Goal: Browse casually

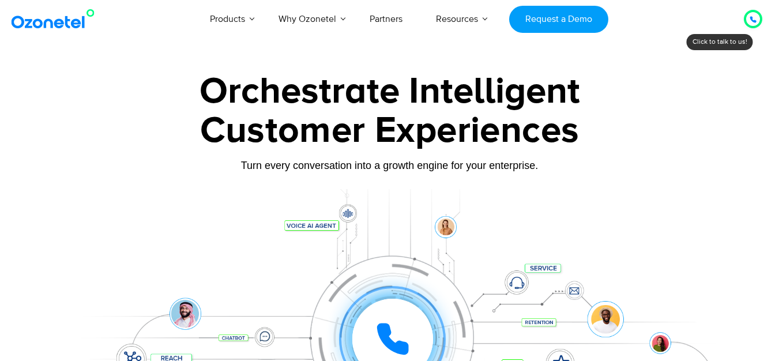
click at [758, 20] on div at bounding box center [753, 19] width 14 height 14
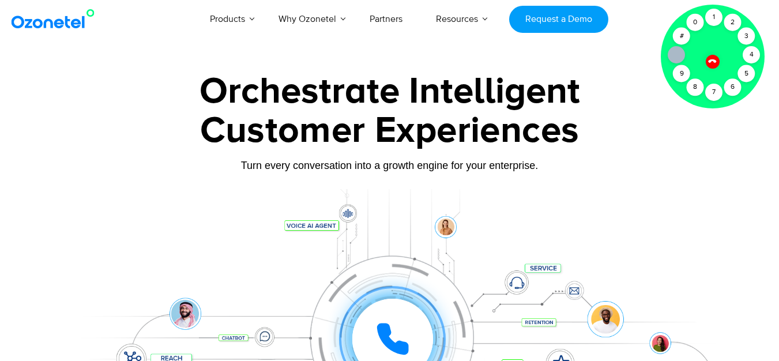
click at [614, 102] on div "Orchestrate Intelligent" at bounding box center [389, 91] width 720 height 37
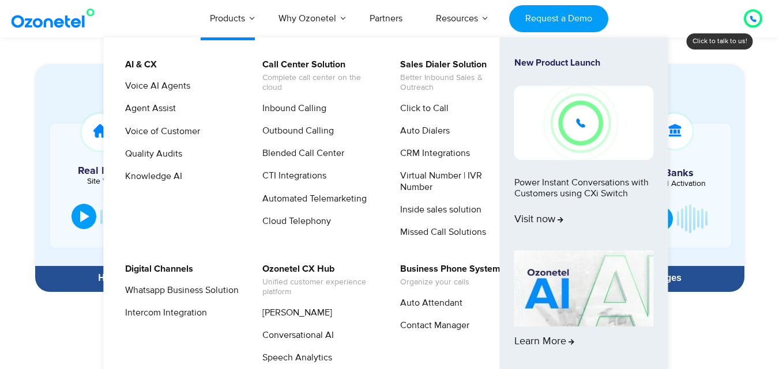
scroll to position [461, 0]
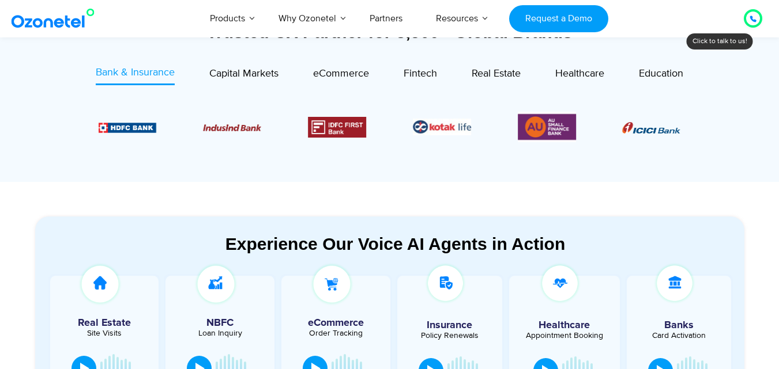
click at [33, 109] on div "Trusted CX Partner for 3,500+ Global Brands Bank & Insurance Capital Markets" at bounding box center [389, 87] width 720 height 189
drag, startPoint x: 44, startPoint y: 123, endPoint x: 44, endPoint y: 99, distance: 24.2
click at [44, 123] on div "Bank & Insurance Capital Markets" at bounding box center [389, 120] width 709 height 111
click at [43, 29] on link at bounding box center [55, 18] width 93 height 27
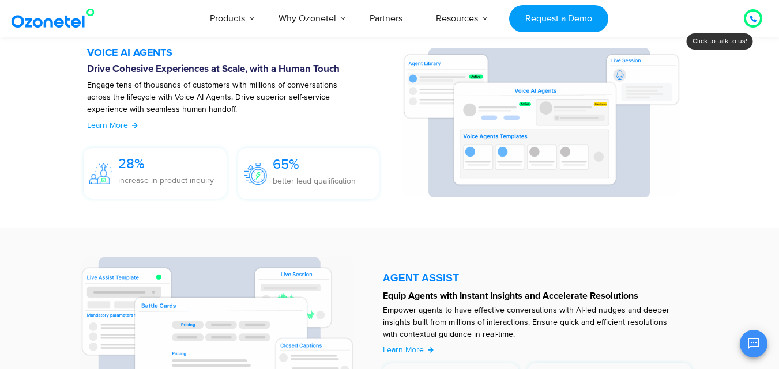
scroll to position [1614, 0]
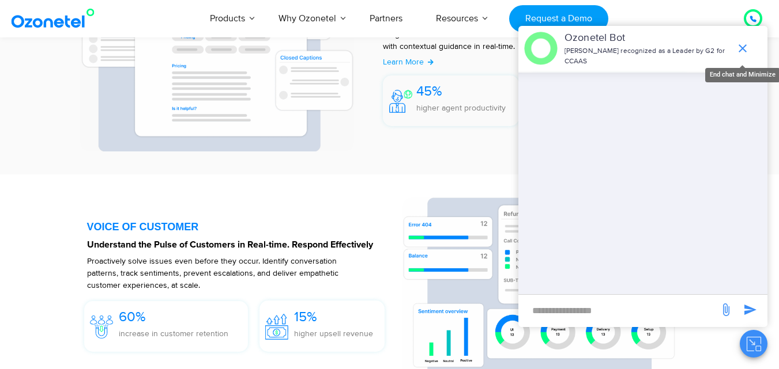
click at [746, 48] on icon "end chat or minimize" at bounding box center [742, 48] width 14 height 14
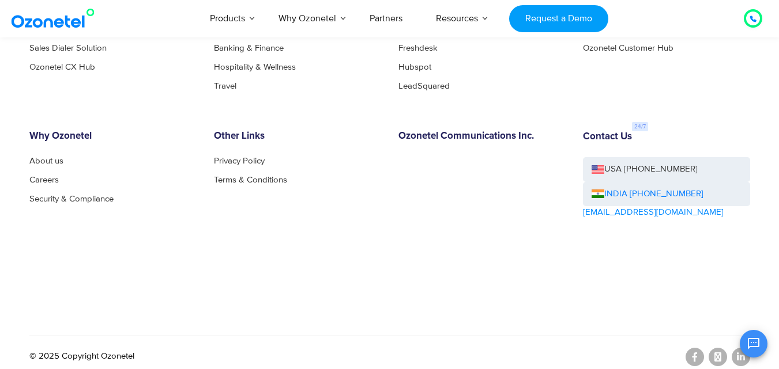
scroll to position [6406, 0]
